Goal: Information Seeking & Learning: Learn about a topic

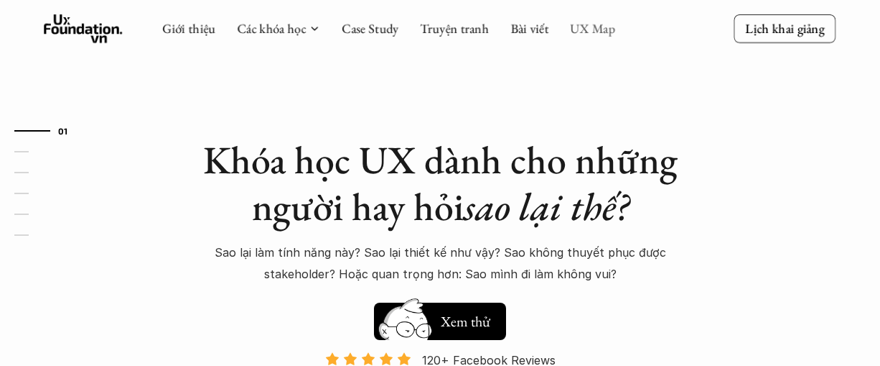
click at [589, 27] on link "UX Map" at bounding box center [592, 28] width 45 height 17
click at [603, 34] on link "UX Map" at bounding box center [592, 28] width 45 height 17
click at [593, 23] on link "UX Map" at bounding box center [592, 28] width 45 height 17
click at [356, 28] on link "Case Study" at bounding box center [370, 28] width 57 height 17
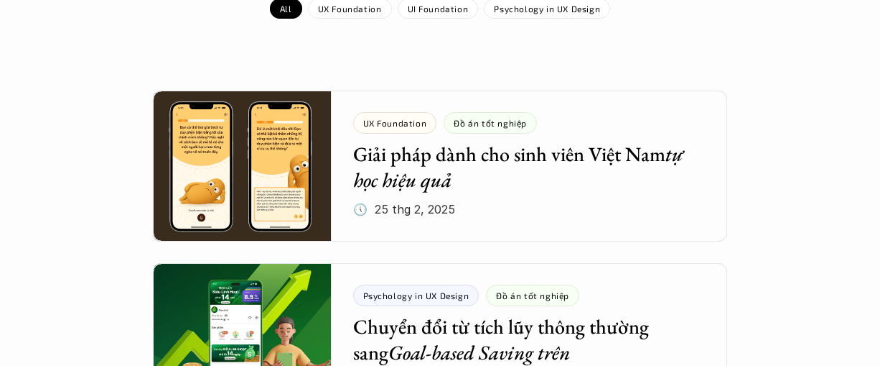
scroll to position [72, 0]
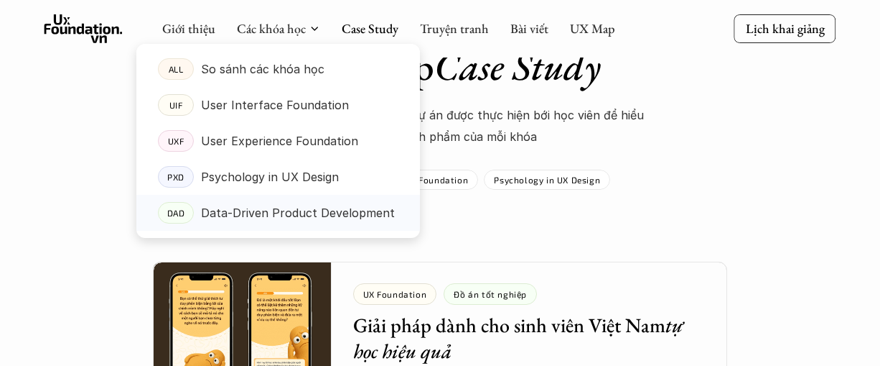
click at [323, 218] on p "Data-Driven Product Development" at bounding box center [298, 213] width 194 height 22
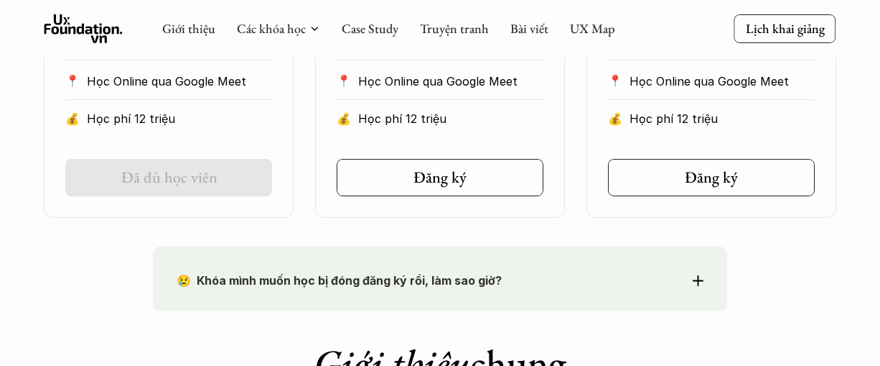
scroll to position [934, 0]
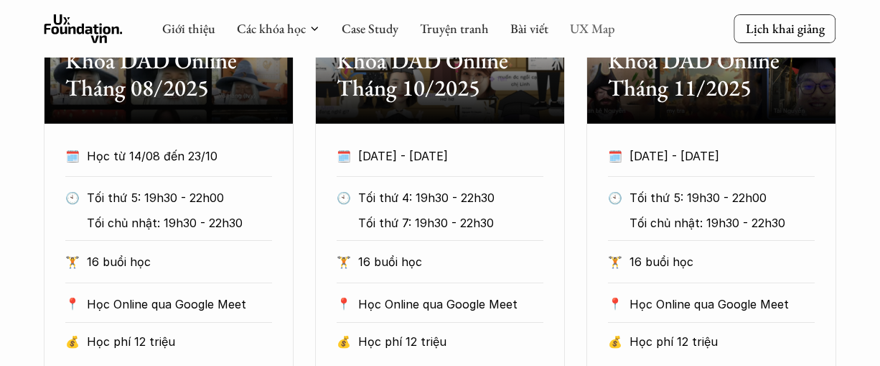
click at [570, 25] on link "UX Map" at bounding box center [592, 28] width 45 height 17
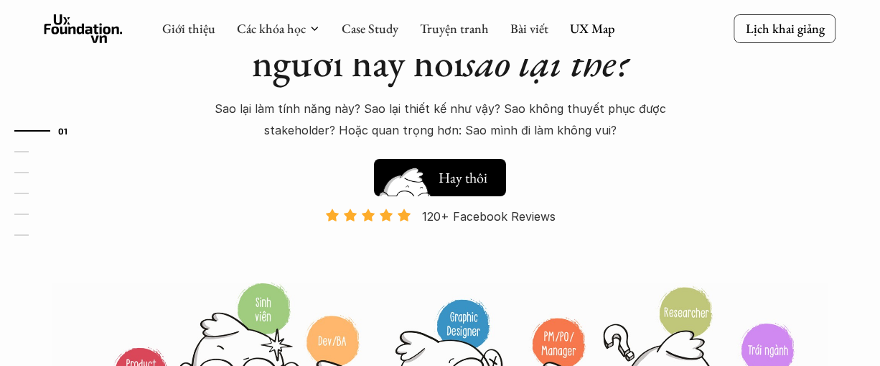
click at [480, 184] on h5 "Xem thử" at bounding box center [465, 181] width 53 height 20
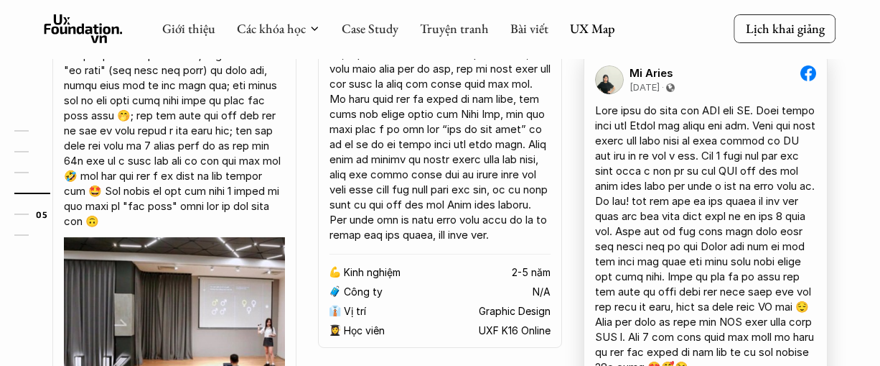
scroll to position [2957, 0]
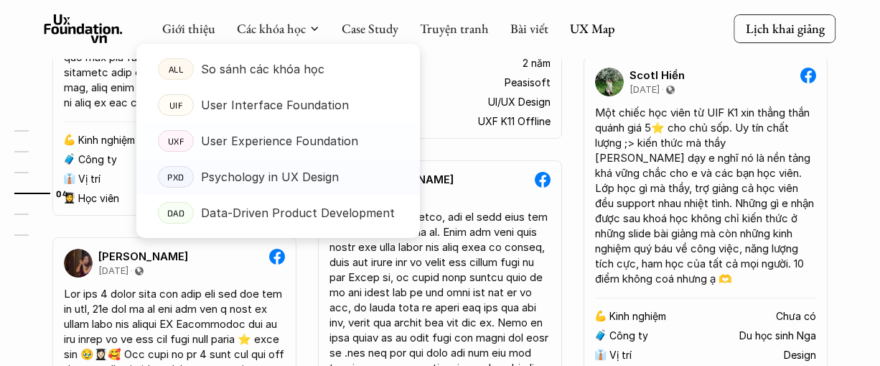
click at [279, 185] on p "Psychology in UX Design" at bounding box center [270, 177] width 138 height 22
